Goal: Navigation & Orientation: Understand site structure

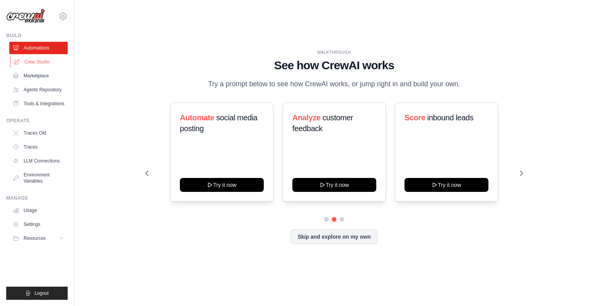
click at [36, 66] on link "Crew Studio" at bounding box center [39, 62] width 58 height 12
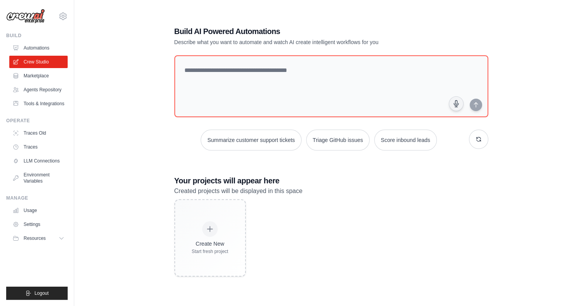
scroll to position [15, 0]
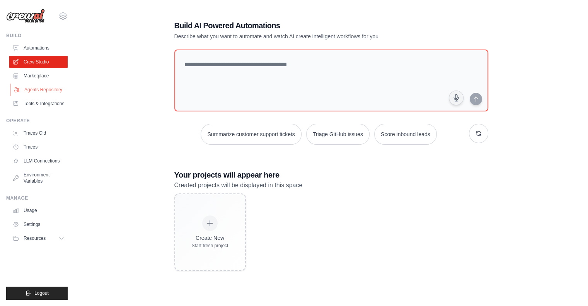
click at [43, 89] on link "Agents Repository" at bounding box center [39, 90] width 58 height 12
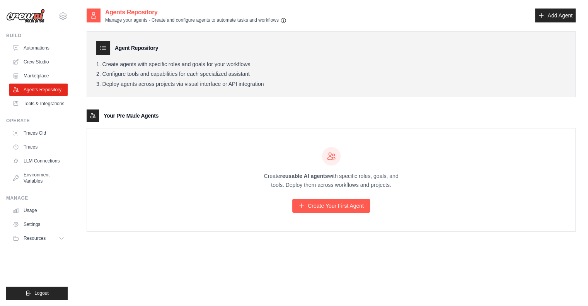
scroll to position [15, 0]
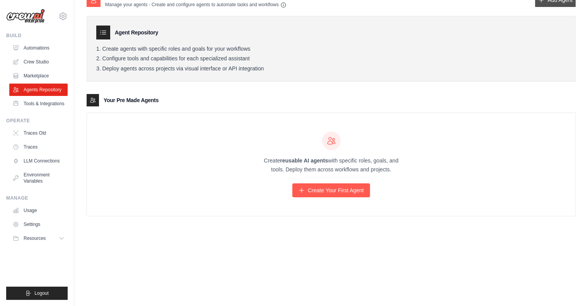
click at [549, 1] on link "Add Agent" at bounding box center [555, 0] width 41 height 14
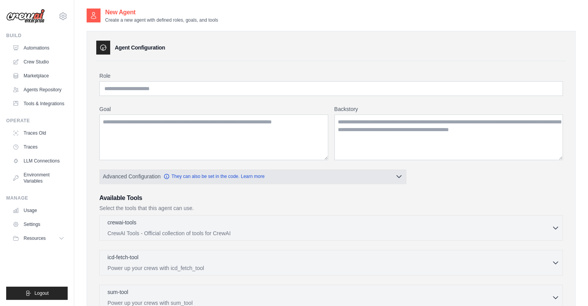
click at [391, 179] on button "Advanced Configuration They can also be set in the code. Learn more" at bounding box center [253, 176] width 306 height 14
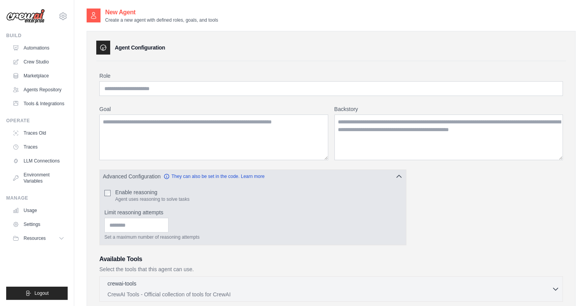
click at [391, 179] on button "Advanced Configuration They can also be set in the code. Learn more" at bounding box center [253, 176] width 306 height 14
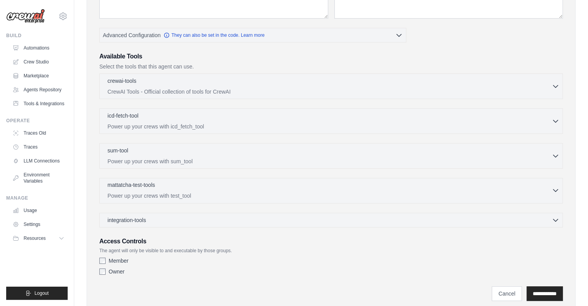
scroll to position [166, 0]
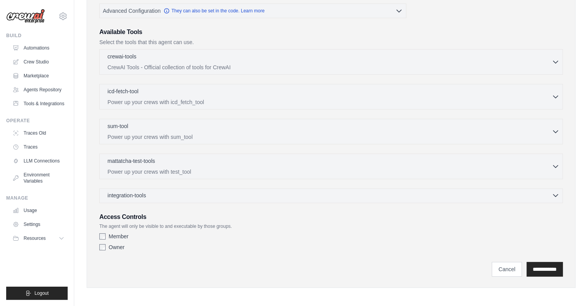
click at [220, 191] on div "integration-tools 0 selected" at bounding box center [333, 195] width 452 height 8
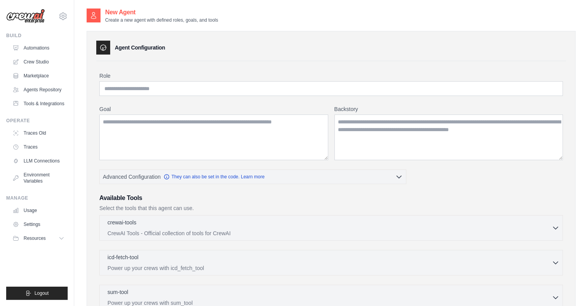
scroll to position [0, 0]
click at [46, 86] on link "Agents Repository" at bounding box center [39, 90] width 58 height 12
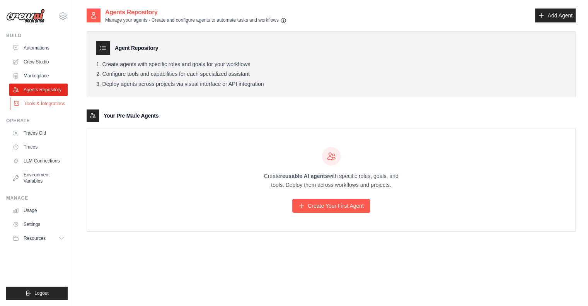
click at [41, 102] on link "Tools & Integrations" at bounding box center [39, 103] width 58 height 12
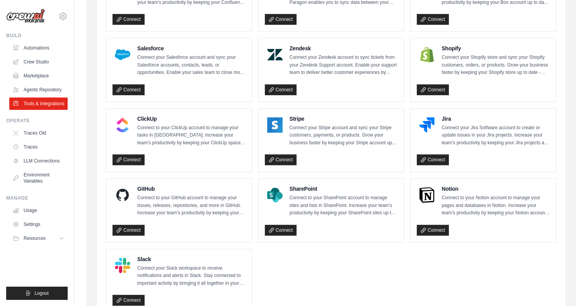
scroll to position [348, 0]
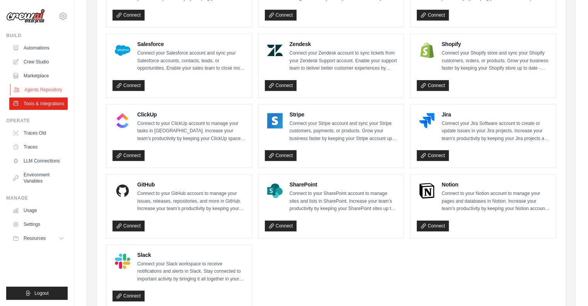
click at [51, 88] on link "Agents Repository" at bounding box center [39, 90] width 58 height 12
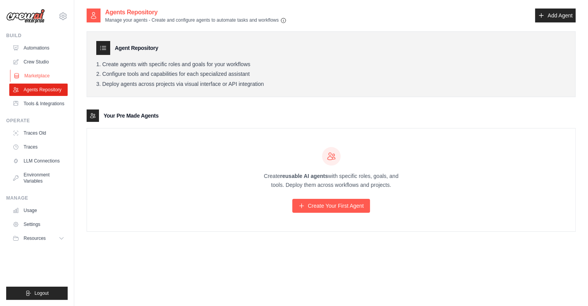
click at [47, 77] on link "Marketplace" at bounding box center [39, 76] width 58 height 12
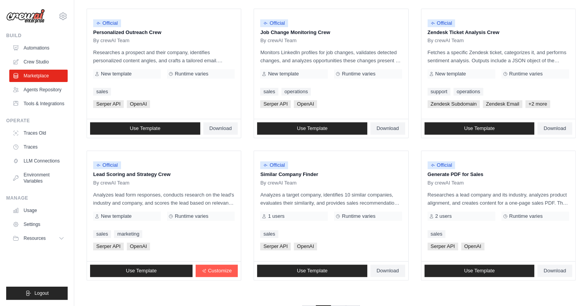
scroll to position [409, 0]
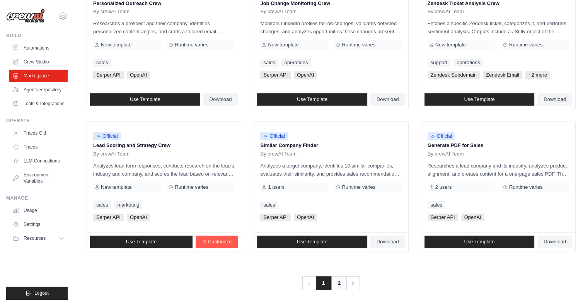
click at [339, 281] on link "2" at bounding box center [338, 283] width 15 height 14
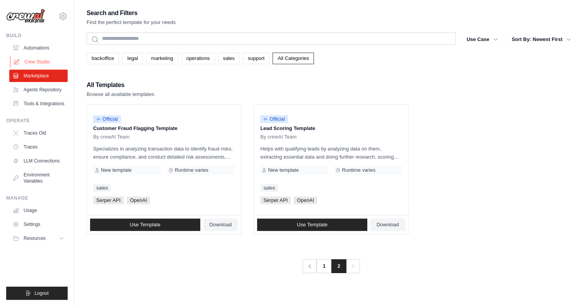
click at [36, 61] on link "Crew Studio" at bounding box center [39, 62] width 58 height 12
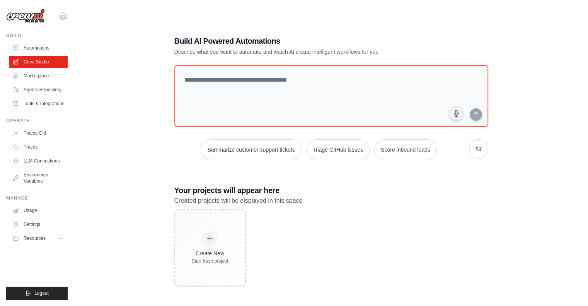
click at [38, 48] on link "Automations" at bounding box center [38, 48] width 58 height 12
